Goal: Task Accomplishment & Management: Manage account settings

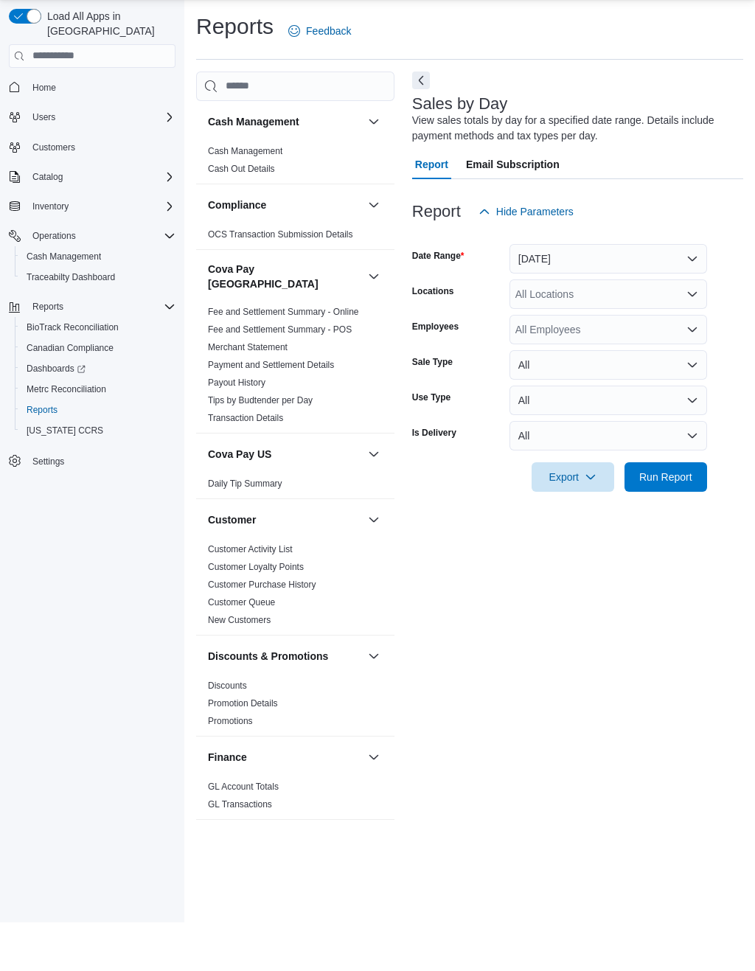
click at [297, 610] on link "Customer Loyalty Points" at bounding box center [256, 615] width 96 height 10
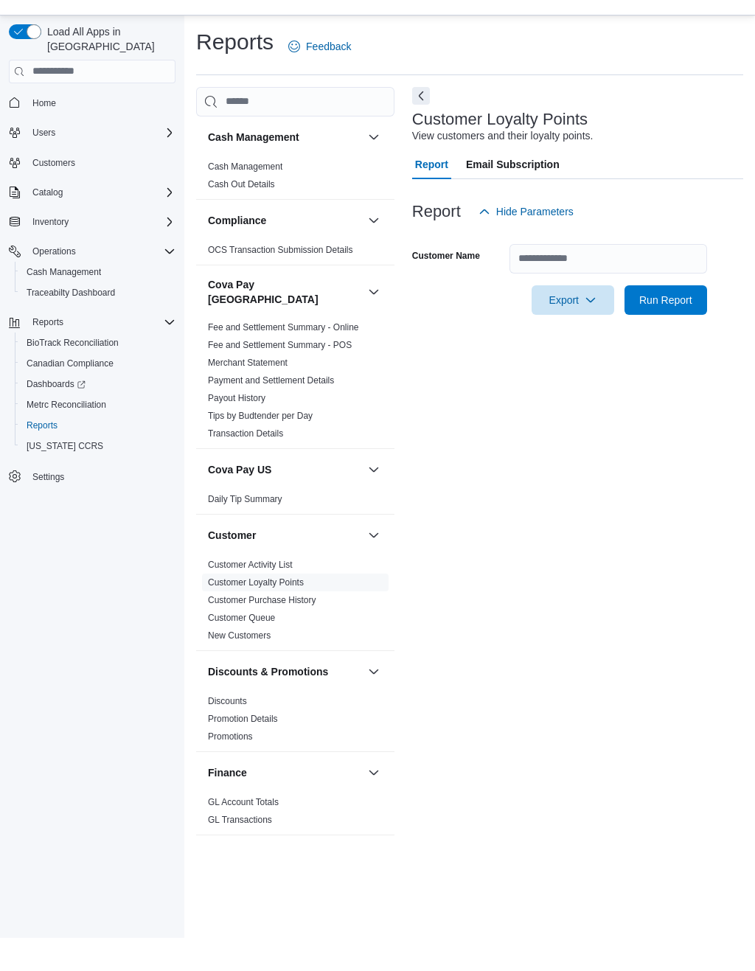
click at [683, 318] on span "Run Report" at bounding box center [665, 332] width 65 height 29
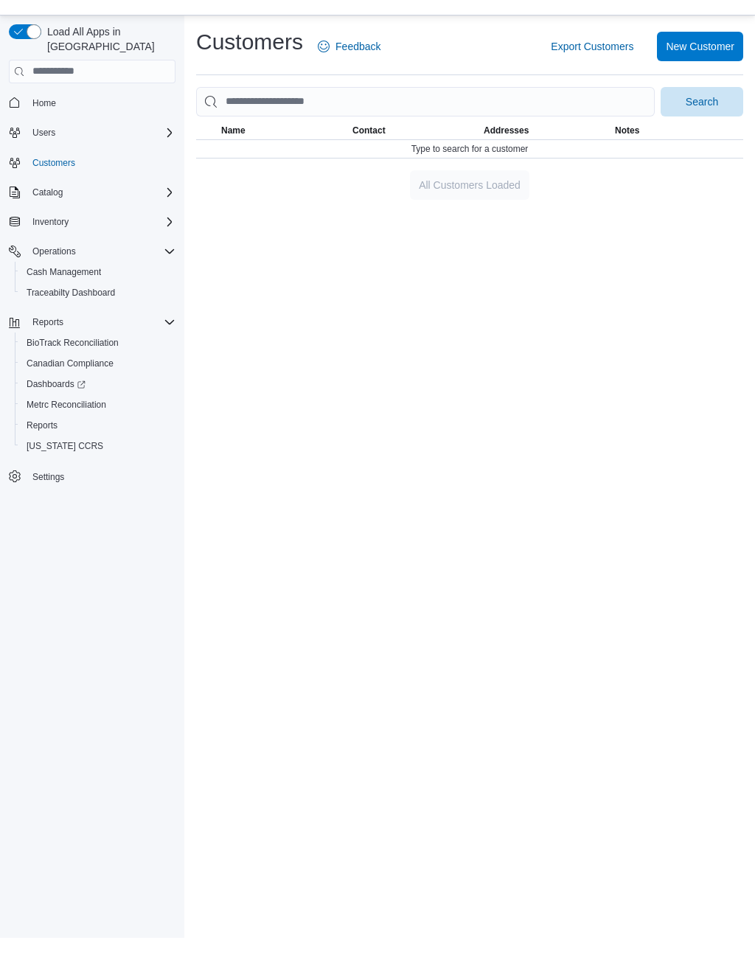
click at [83, 500] on span "Settings" at bounding box center [101, 509] width 149 height 18
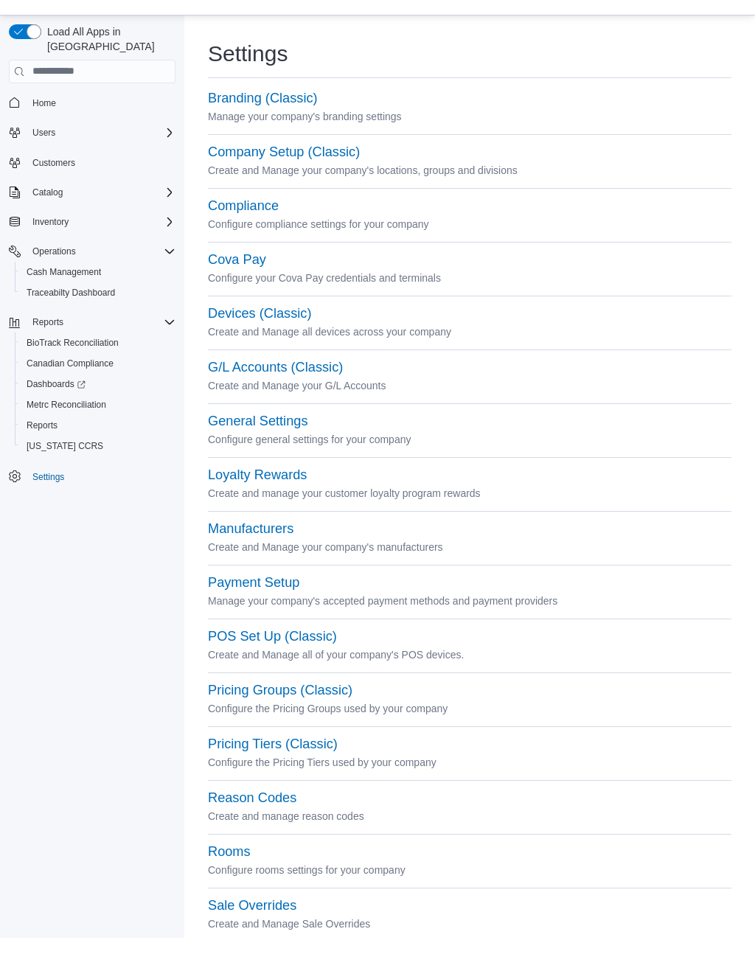
click at [275, 500] on button "Loyalty Rewards" at bounding box center [257, 507] width 99 height 15
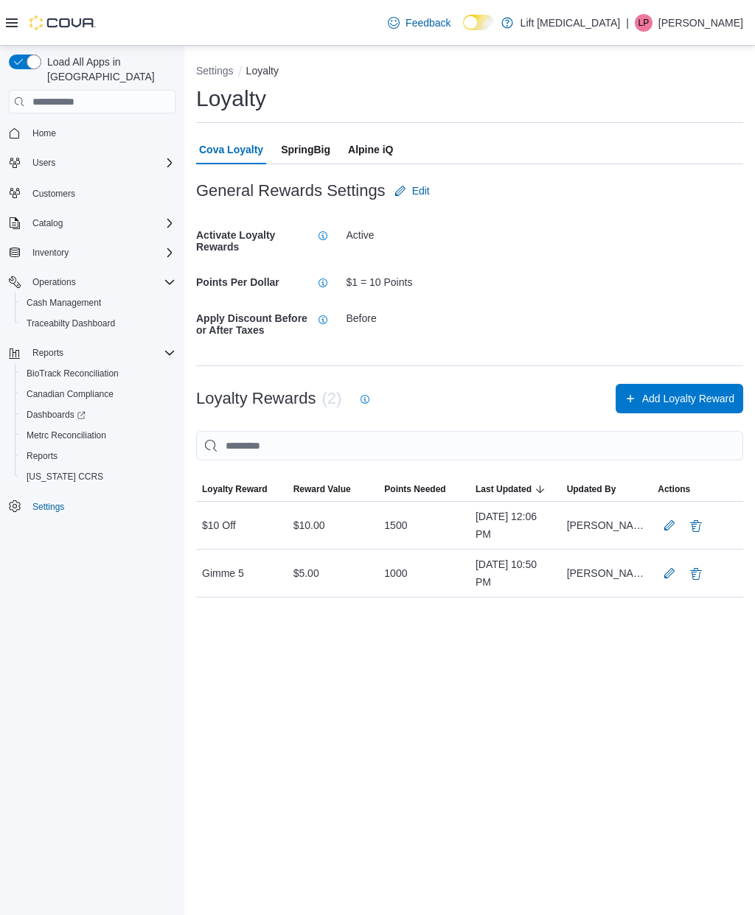
click at [102, 214] on div "Catalog" at bounding box center [101, 223] width 149 height 18
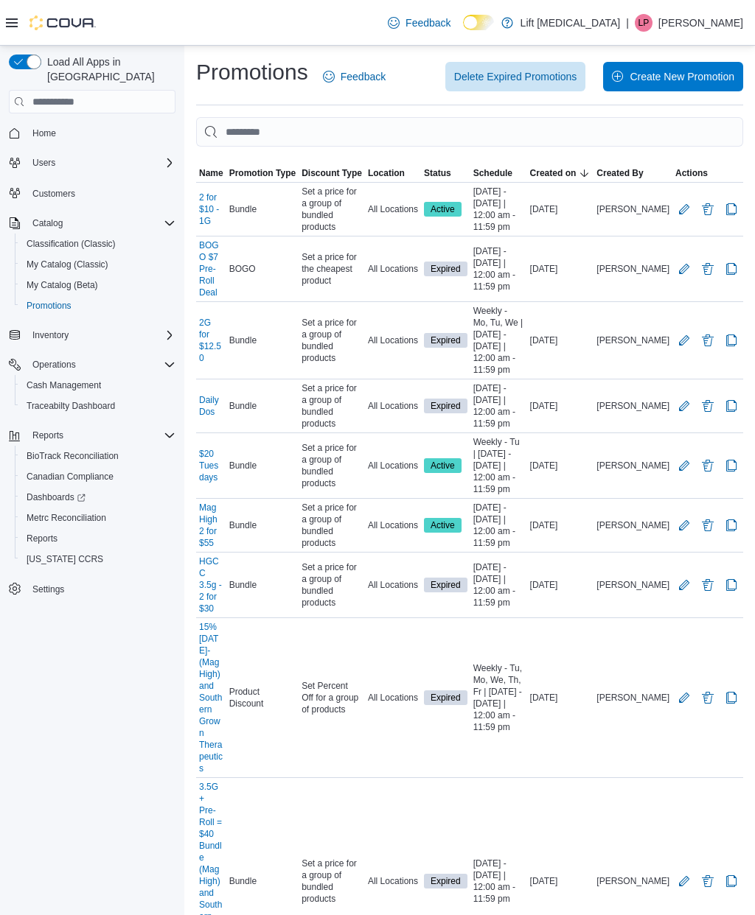
click at [685, 208] on button "Edit Promotion" at bounding box center [684, 209] width 18 height 18
click at [705, 336] on button "Delete Promotion" at bounding box center [708, 341] width 18 height 18
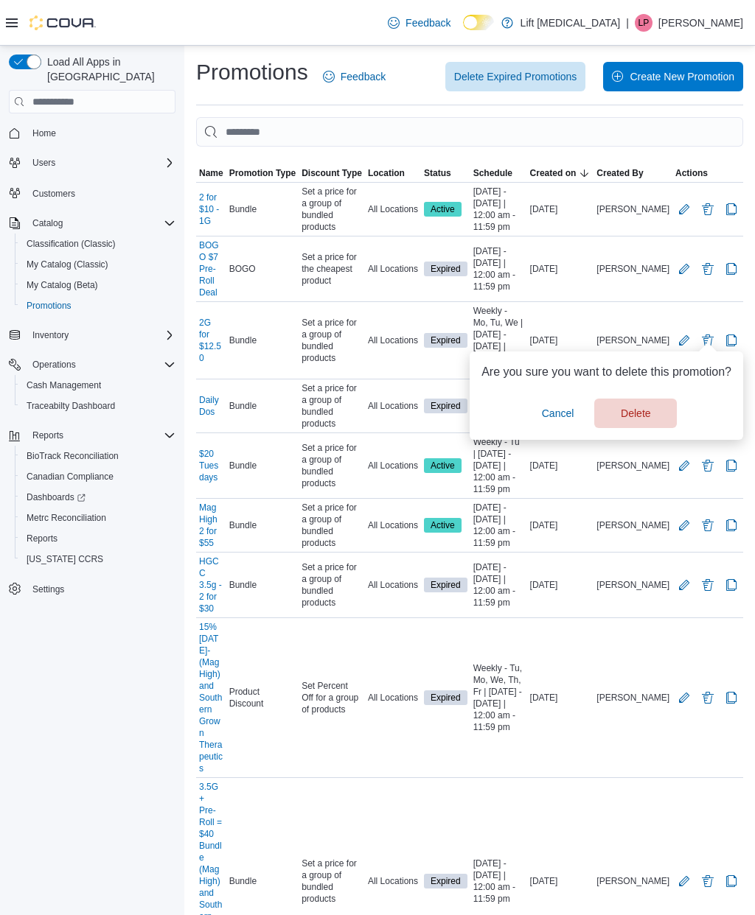
click at [645, 412] on span "Delete" at bounding box center [635, 413] width 29 height 15
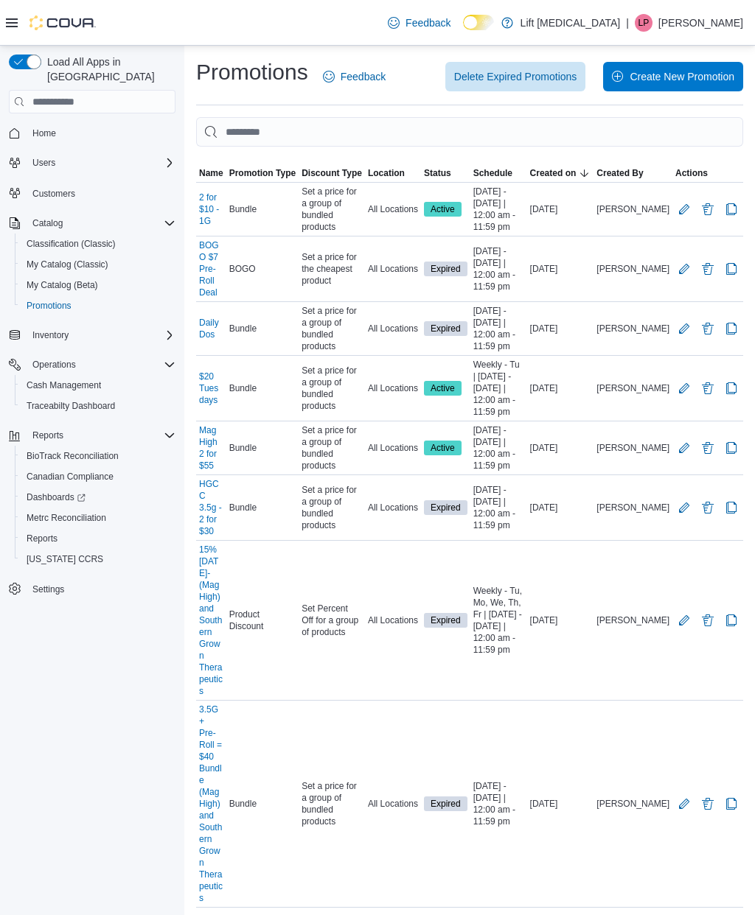
click at [338, 338] on div "Set a price for a group of bundled products" at bounding box center [332, 328] width 66 height 53
